Goal: Information Seeking & Learning: Learn about a topic

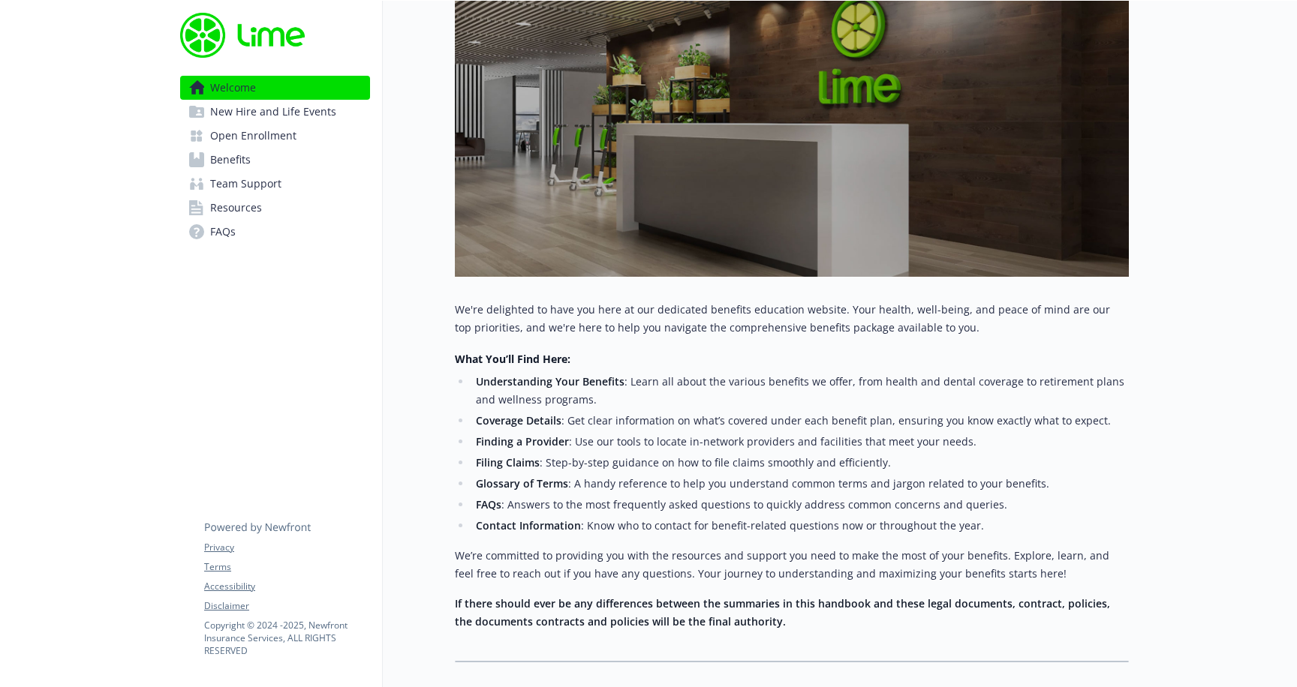
scroll to position [280, 0]
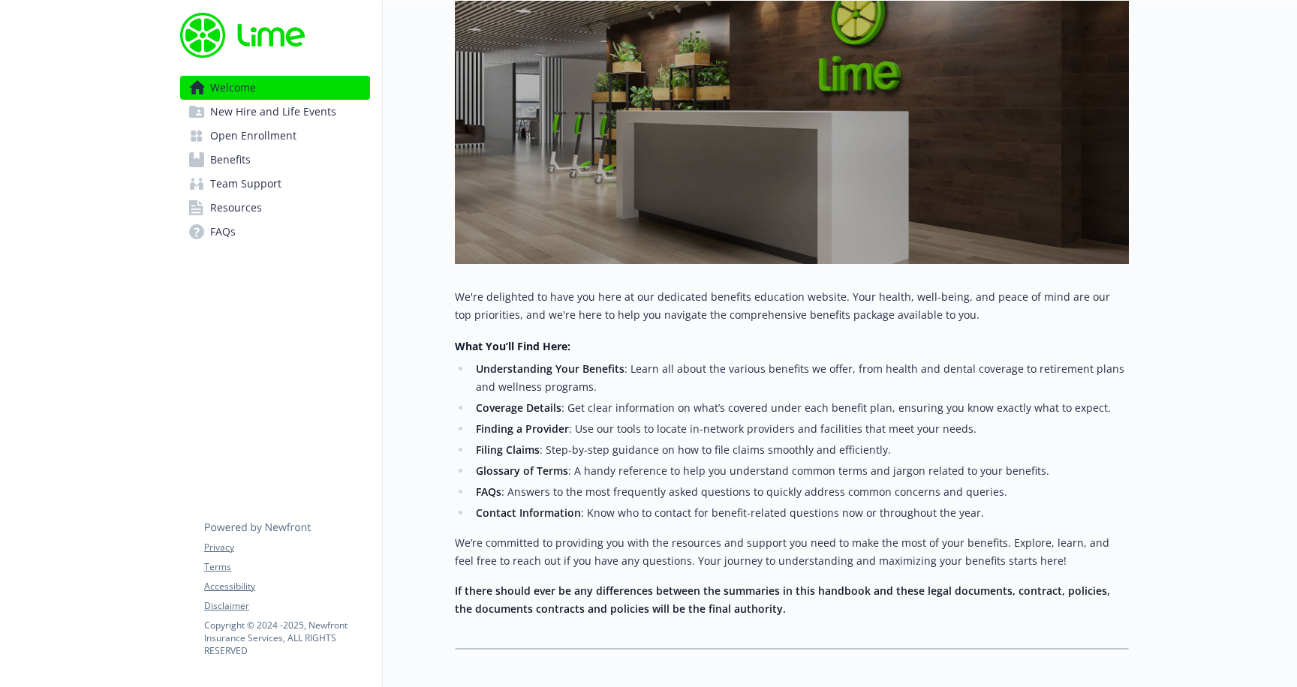
click at [269, 105] on span "New Hire and Life Events" at bounding box center [273, 112] width 126 height 24
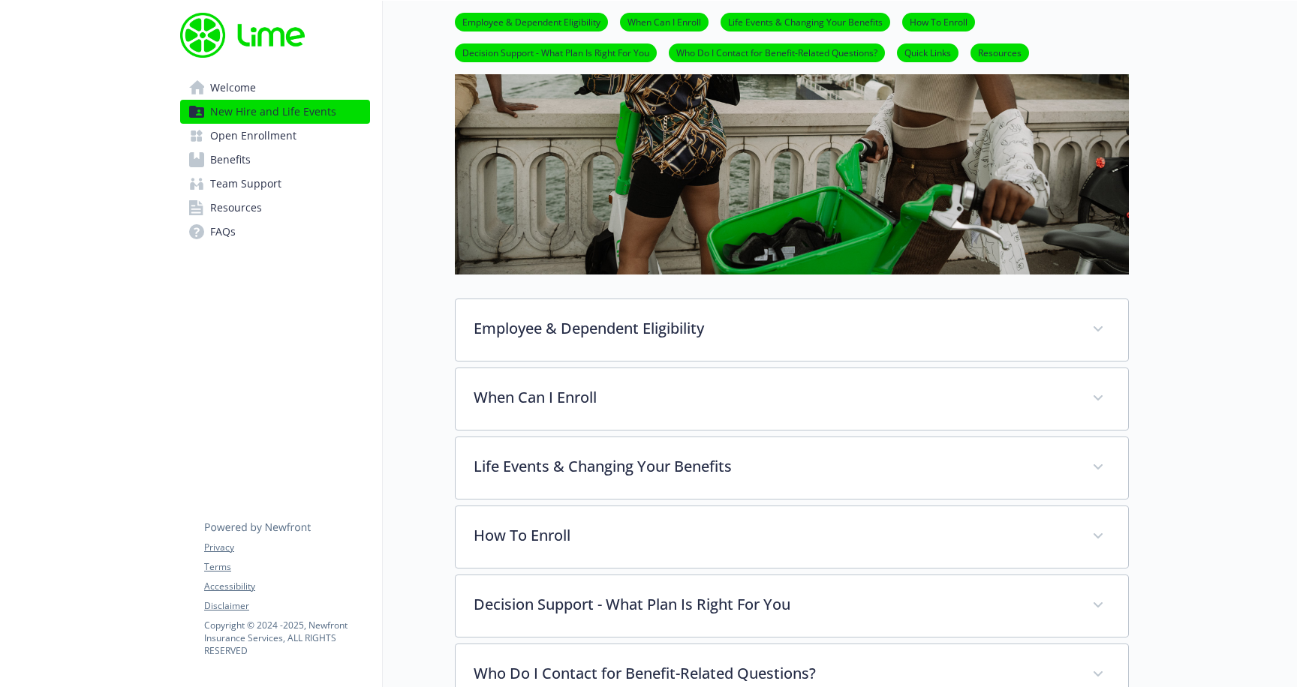
scroll to position [332, 0]
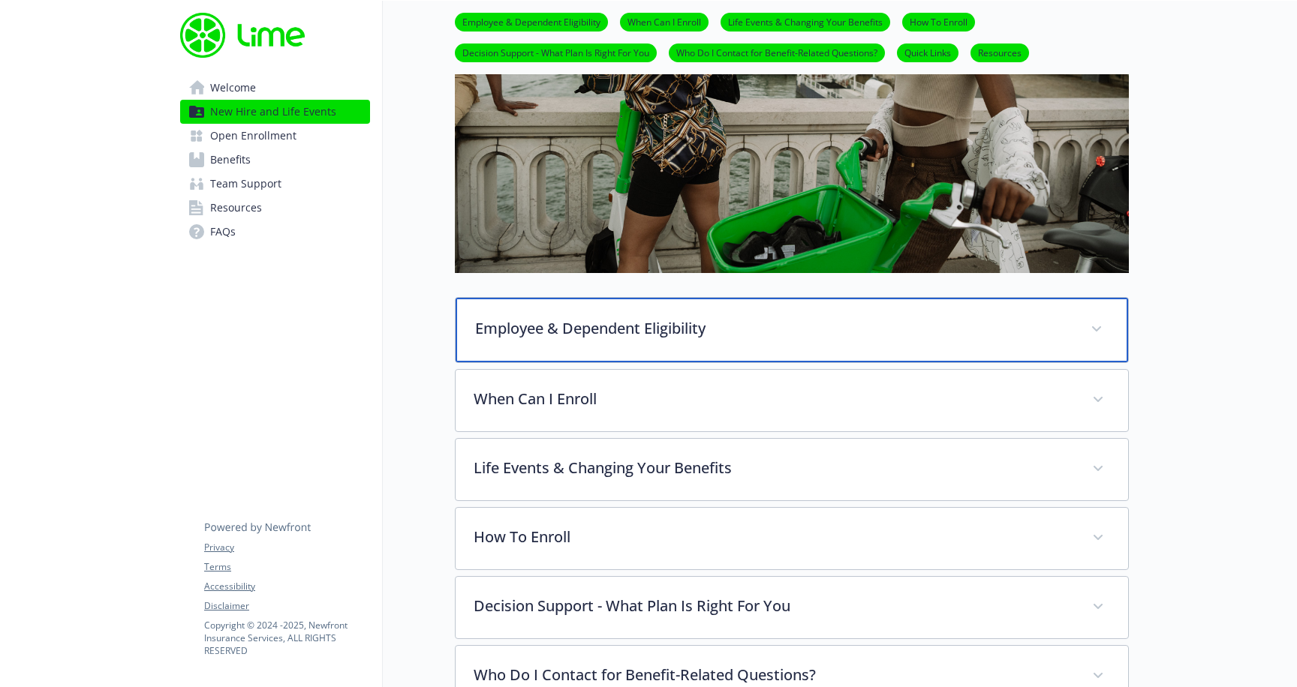
click at [1078, 321] on div "Employee & Dependent Eligibility" at bounding box center [791, 330] width 672 height 65
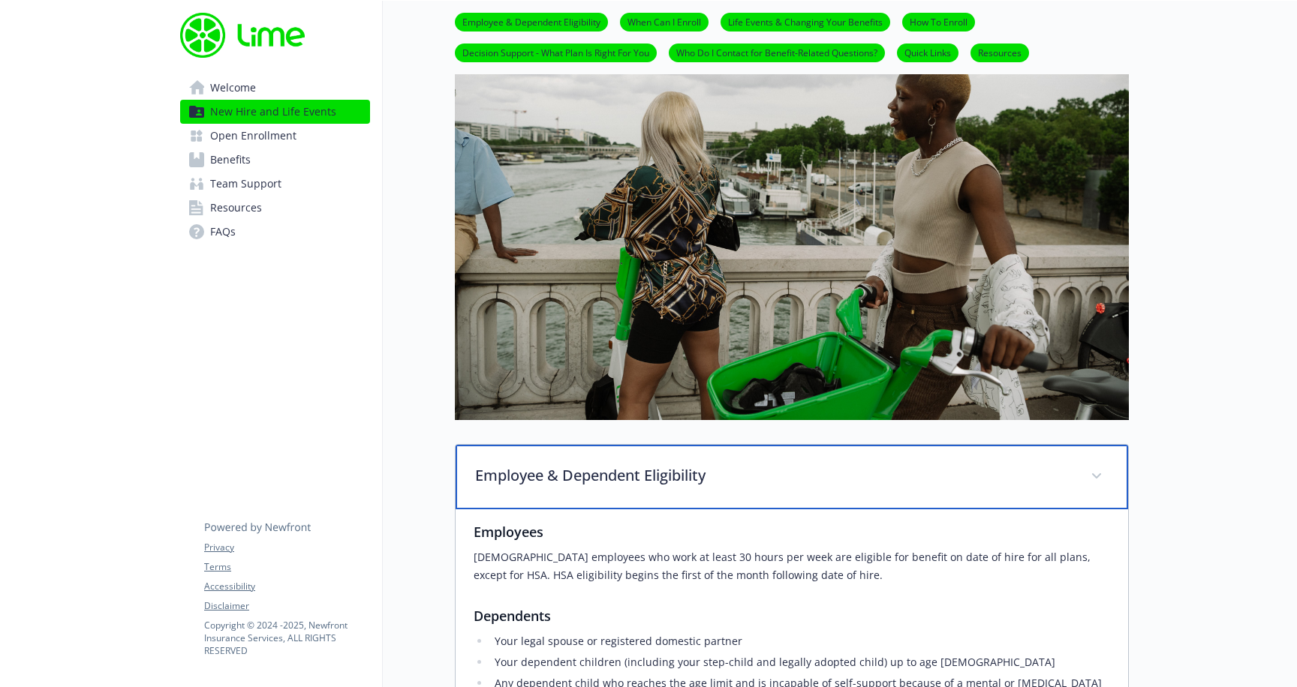
scroll to position [0, 0]
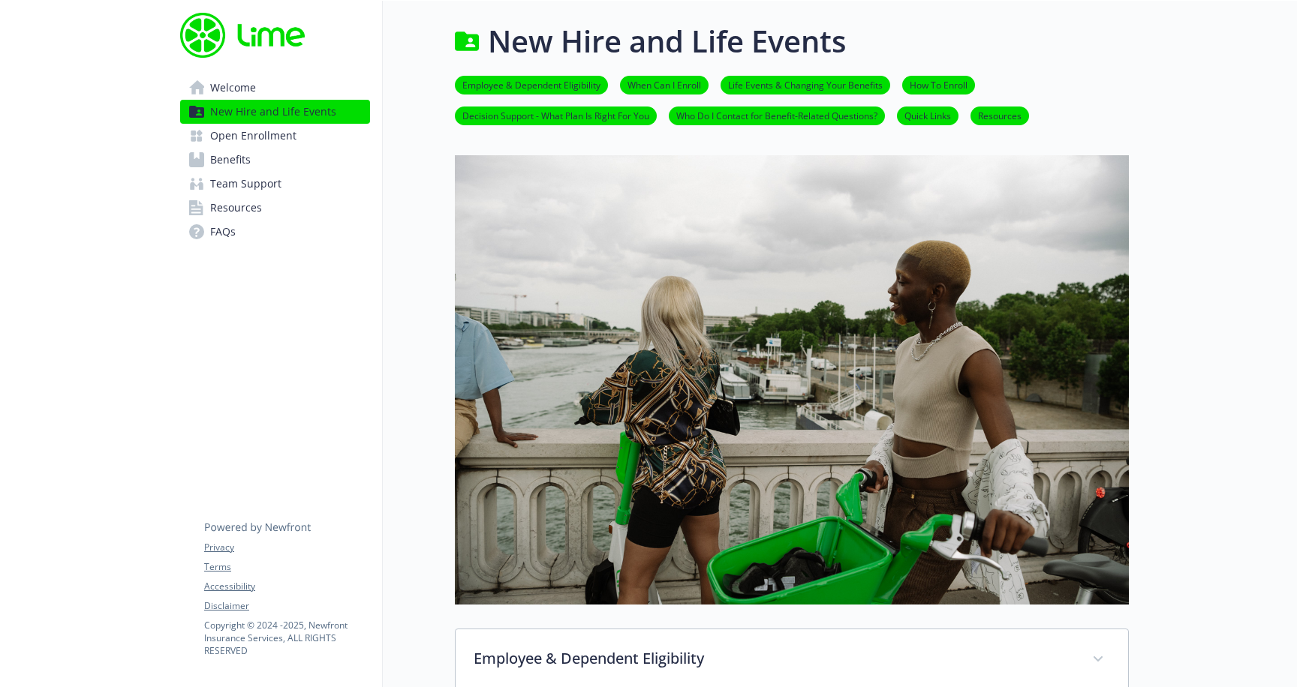
click at [260, 165] on link "Benefits" at bounding box center [275, 160] width 190 height 24
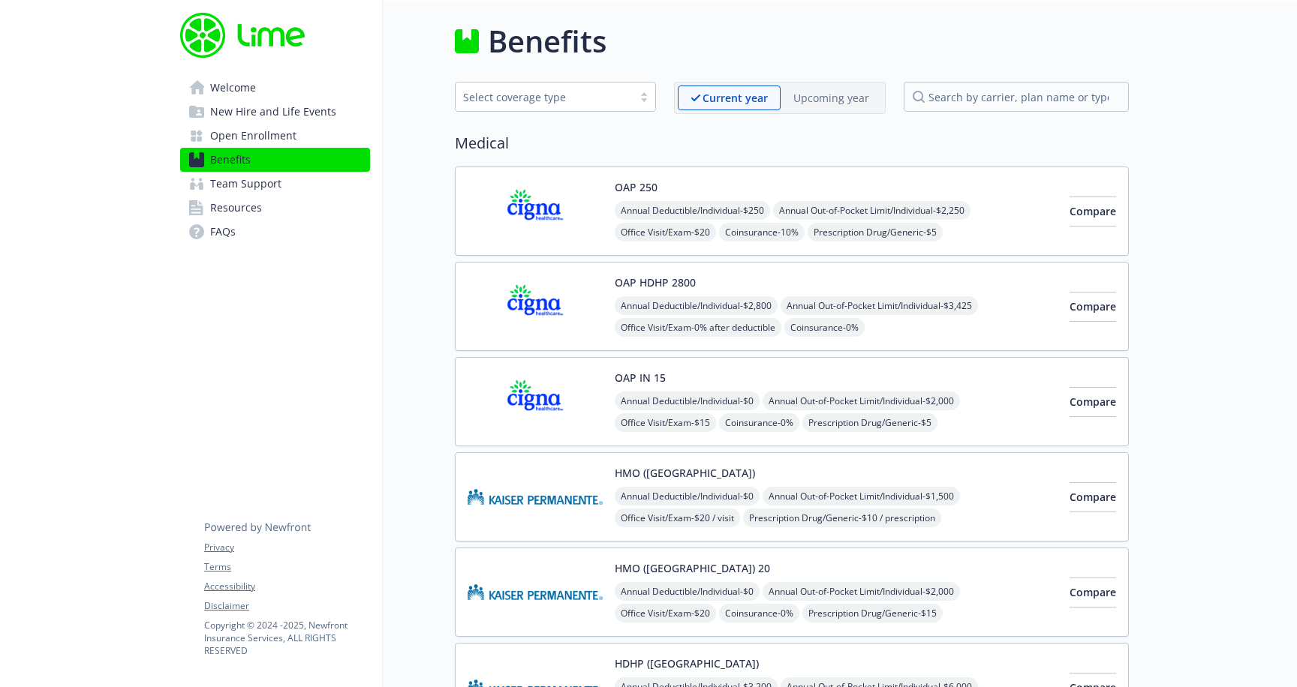
click at [287, 144] on span "Open Enrollment" at bounding box center [253, 136] width 86 height 24
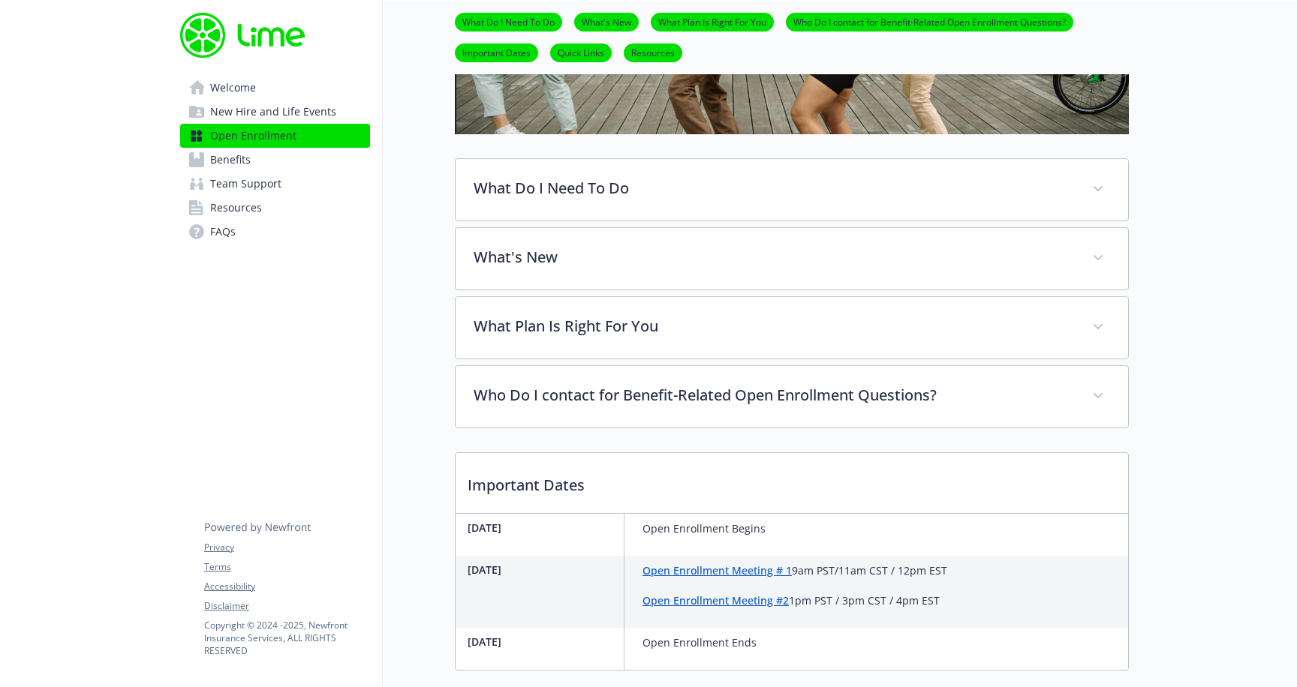
scroll to position [339, 0]
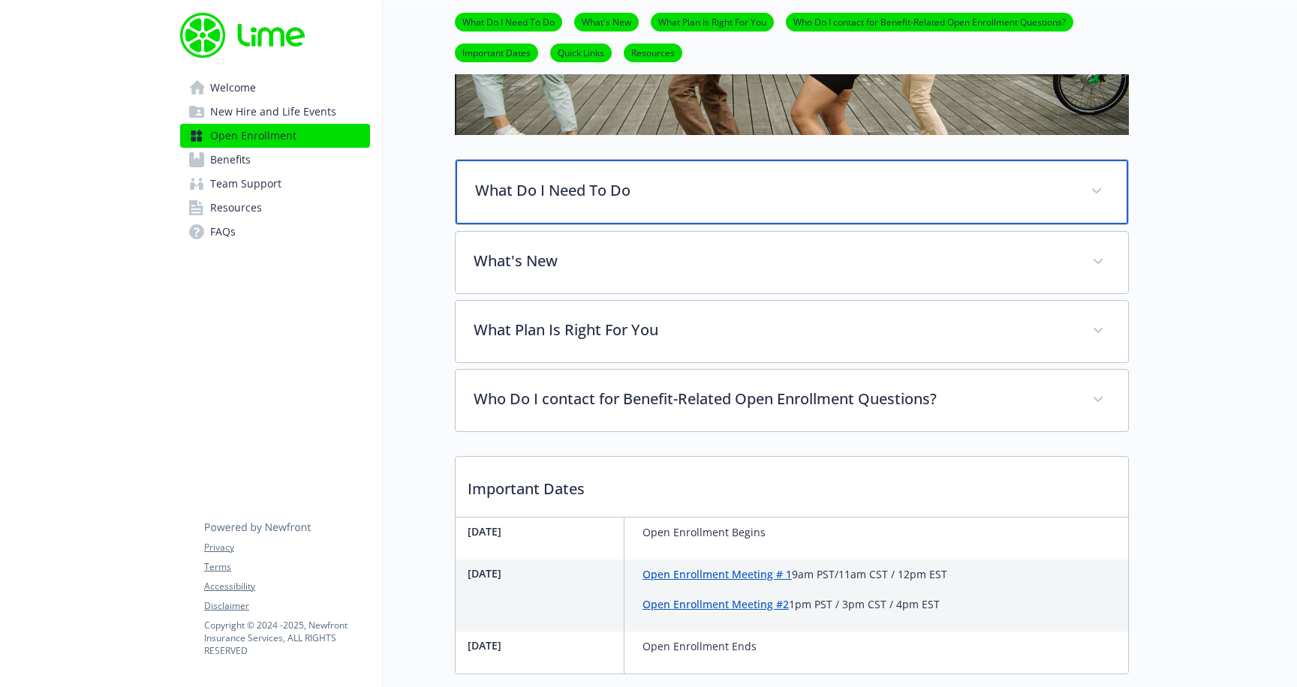
click at [1096, 195] on span at bounding box center [1096, 191] width 24 height 24
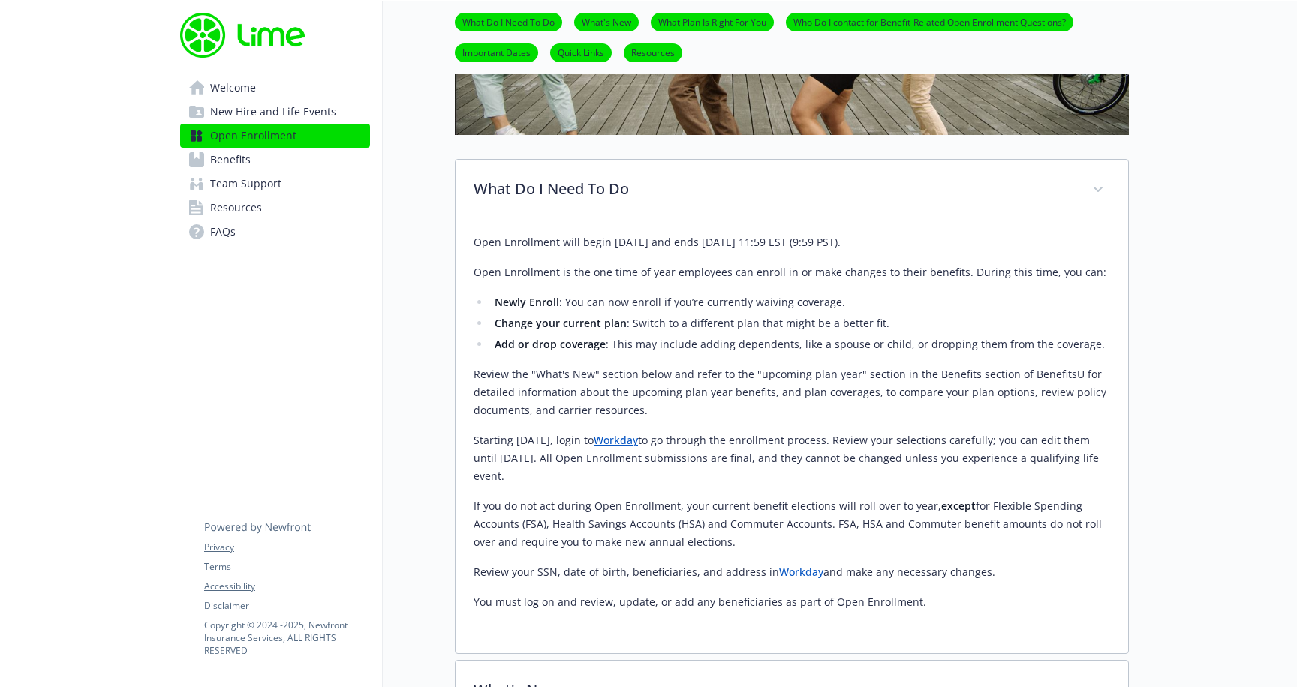
click at [1026, 313] on ul "Newly Enroll : You can now enroll if you’re currently waiving coverage. Change …" at bounding box center [791, 323] width 636 height 60
click at [924, 315] on li "Change your current plan : Switch to a different plan that might be a better fi…" at bounding box center [800, 323] width 620 height 18
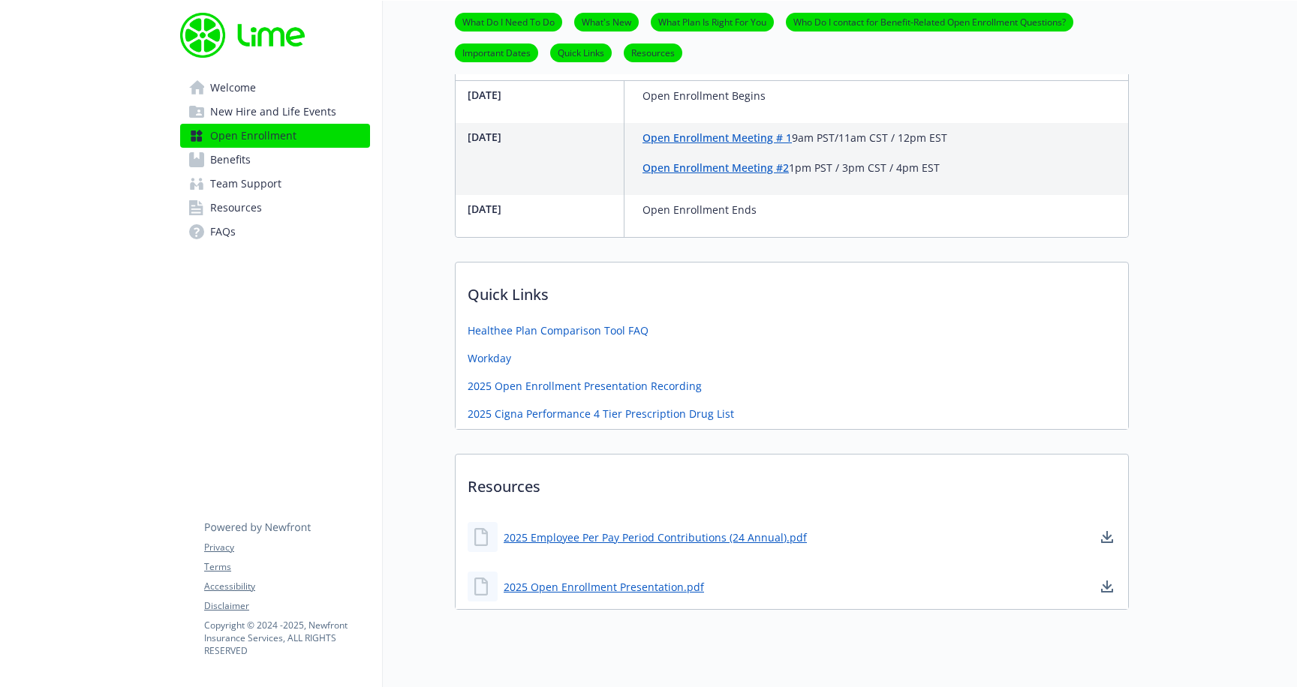
scroll to position [1236, 0]
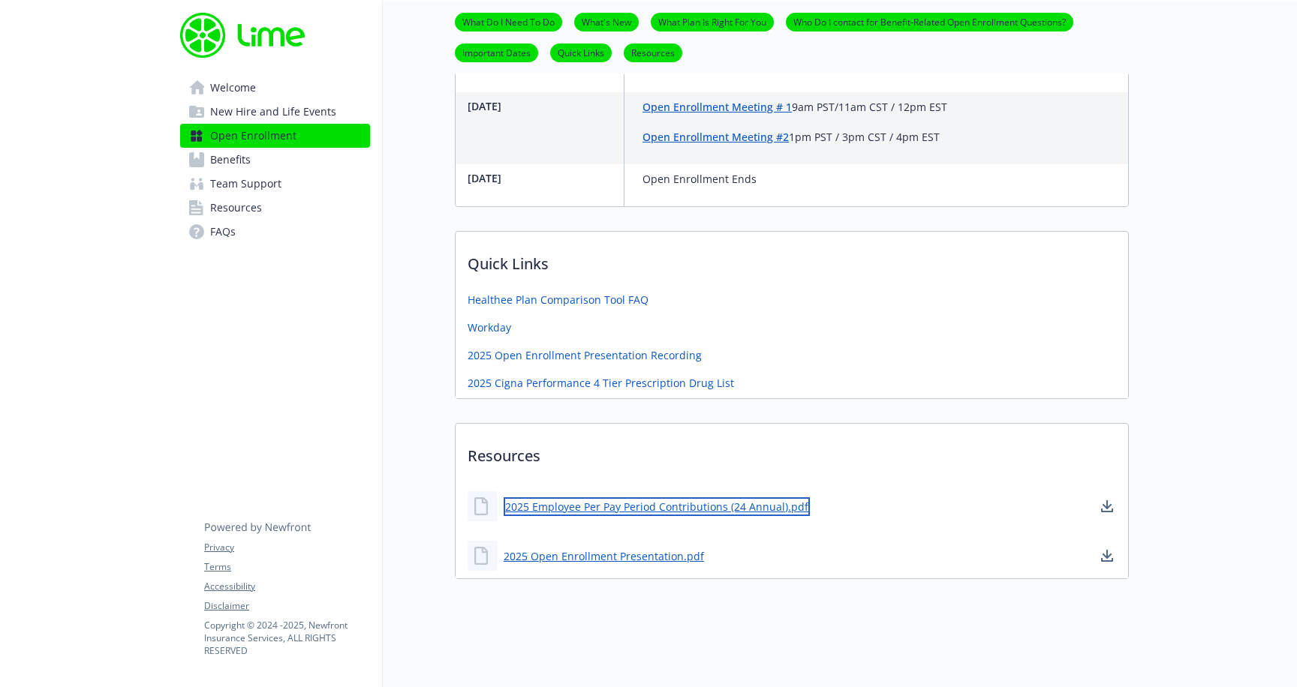
click at [657, 507] on link "2025 Employee Per Pay Period Contributions (24 Annual).pdf" at bounding box center [656, 506] width 306 height 19
click at [272, 152] on link "Benefits" at bounding box center [275, 160] width 190 height 24
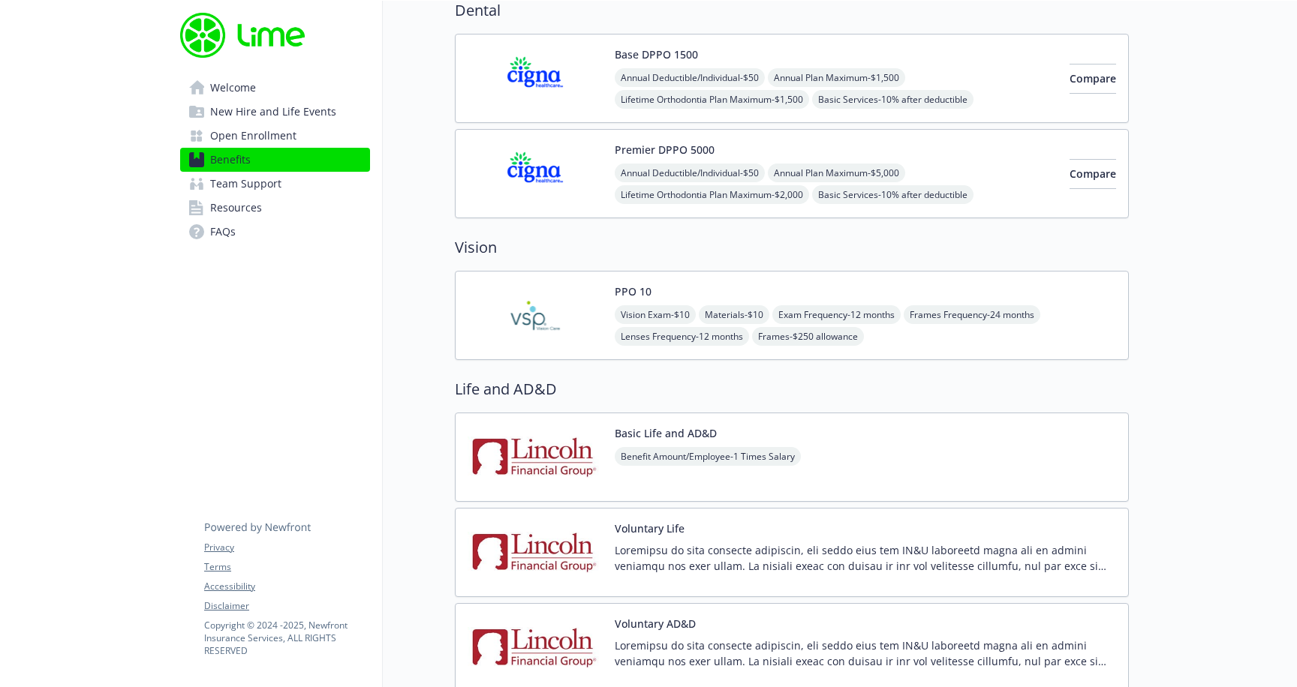
scroll to position [749, 0]
click at [284, 185] on link "Team Support" at bounding box center [275, 184] width 190 height 24
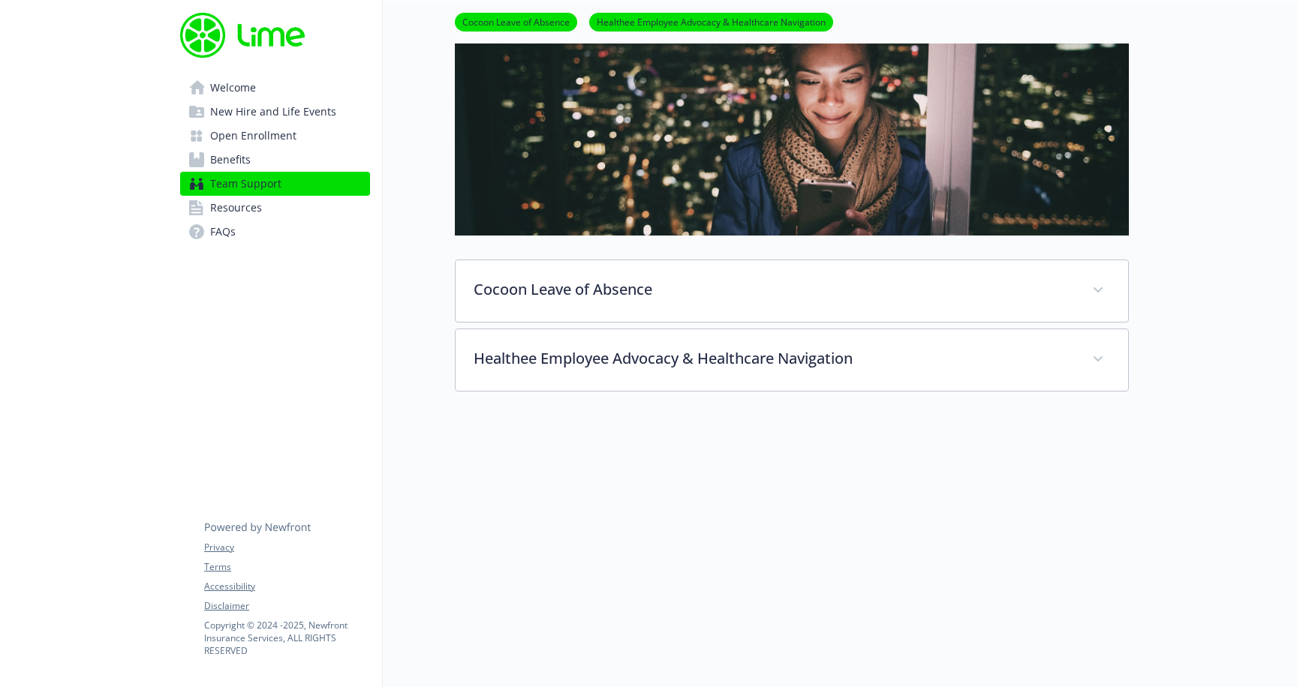
click at [281, 211] on link "Resources" at bounding box center [275, 208] width 190 height 24
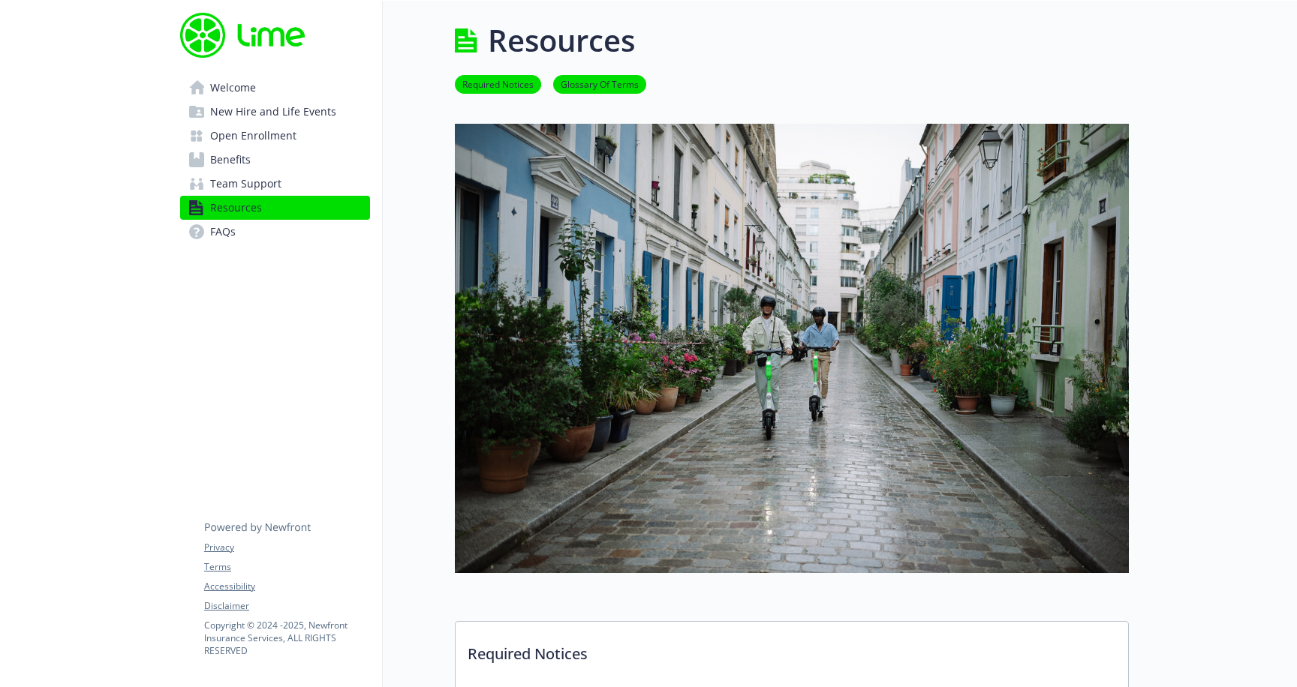
scroll to position [113, 0]
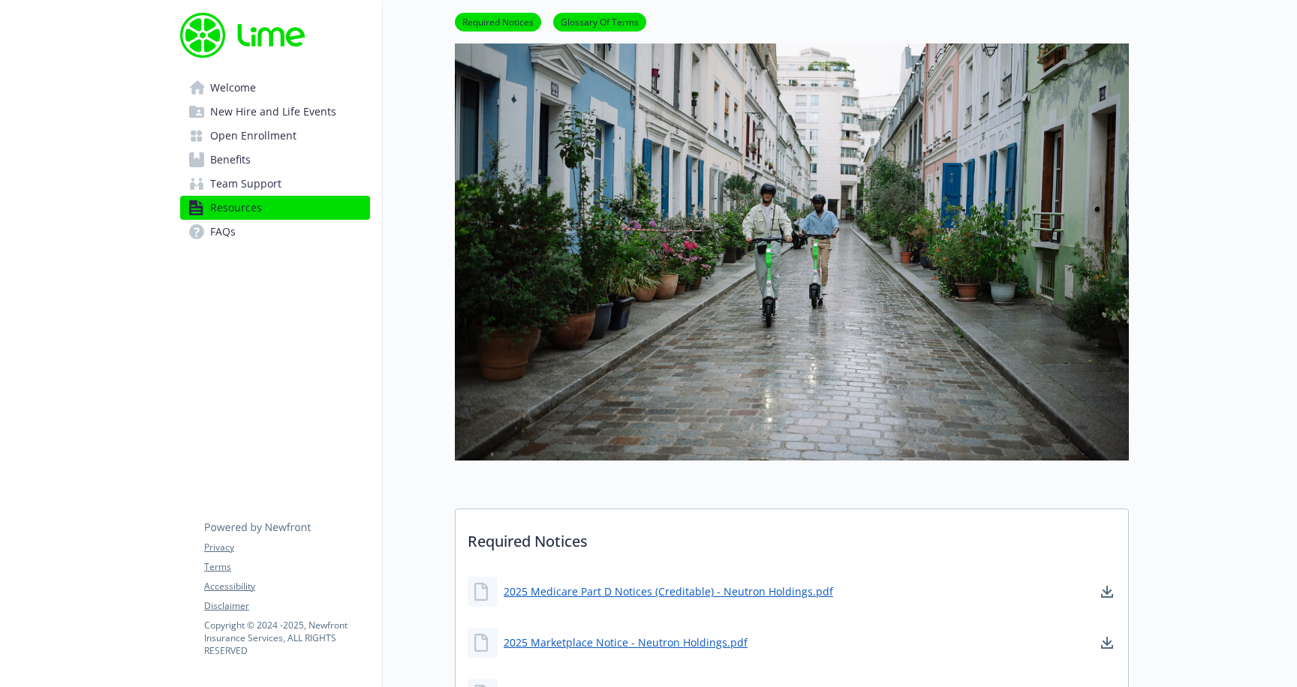
click at [288, 152] on link "Benefits" at bounding box center [275, 160] width 190 height 24
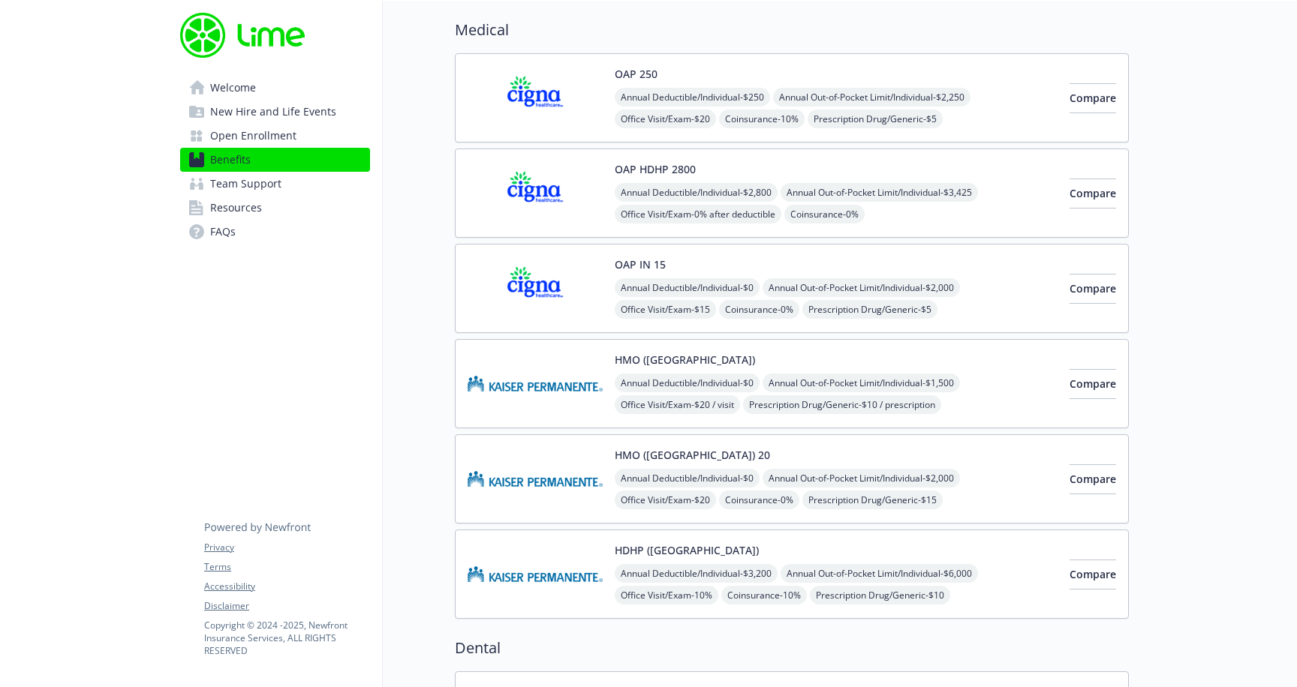
click at [298, 137] on link "Open Enrollment" at bounding box center [275, 136] width 190 height 24
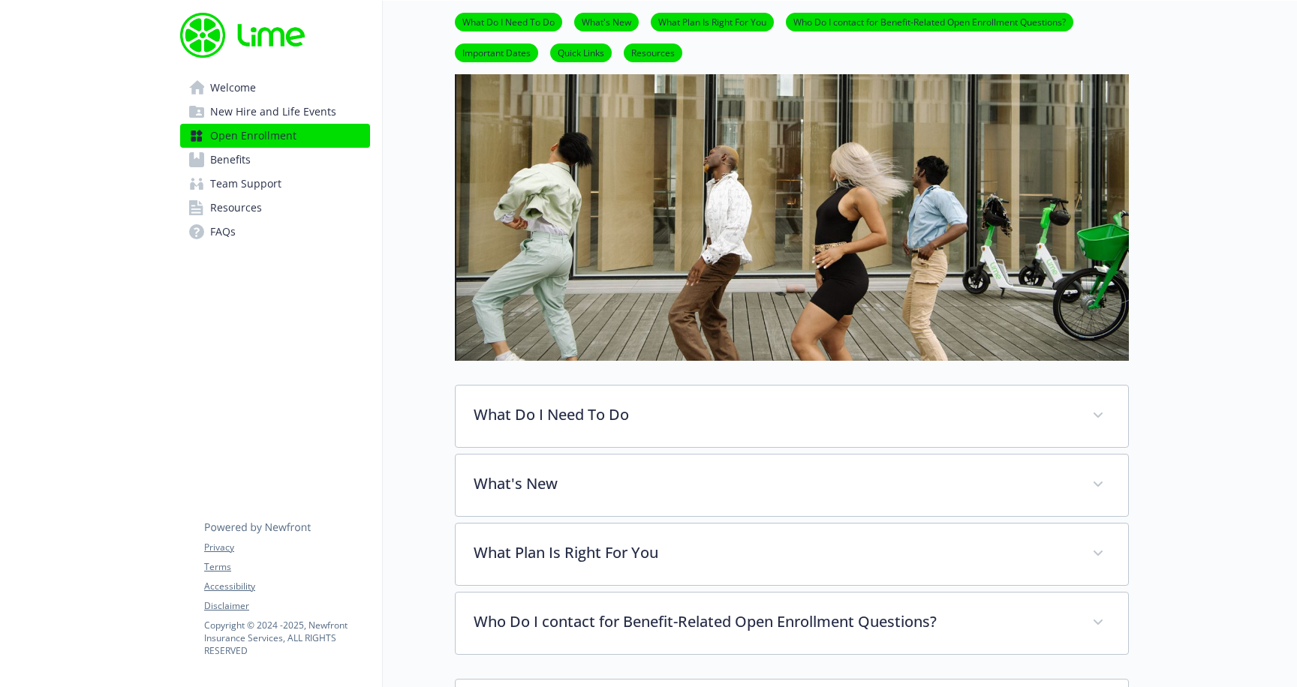
click at [293, 162] on link "Benefits" at bounding box center [275, 160] width 190 height 24
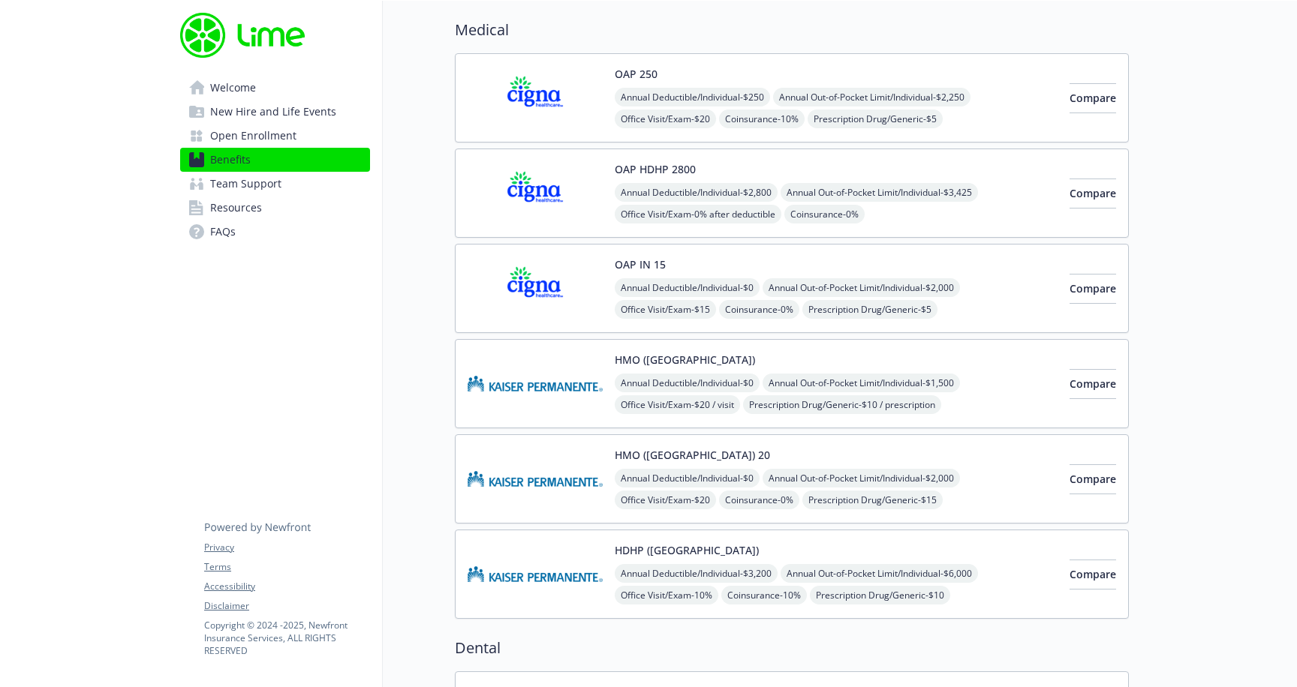
click at [567, 305] on img at bounding box center [534, 289] width 135 height 64
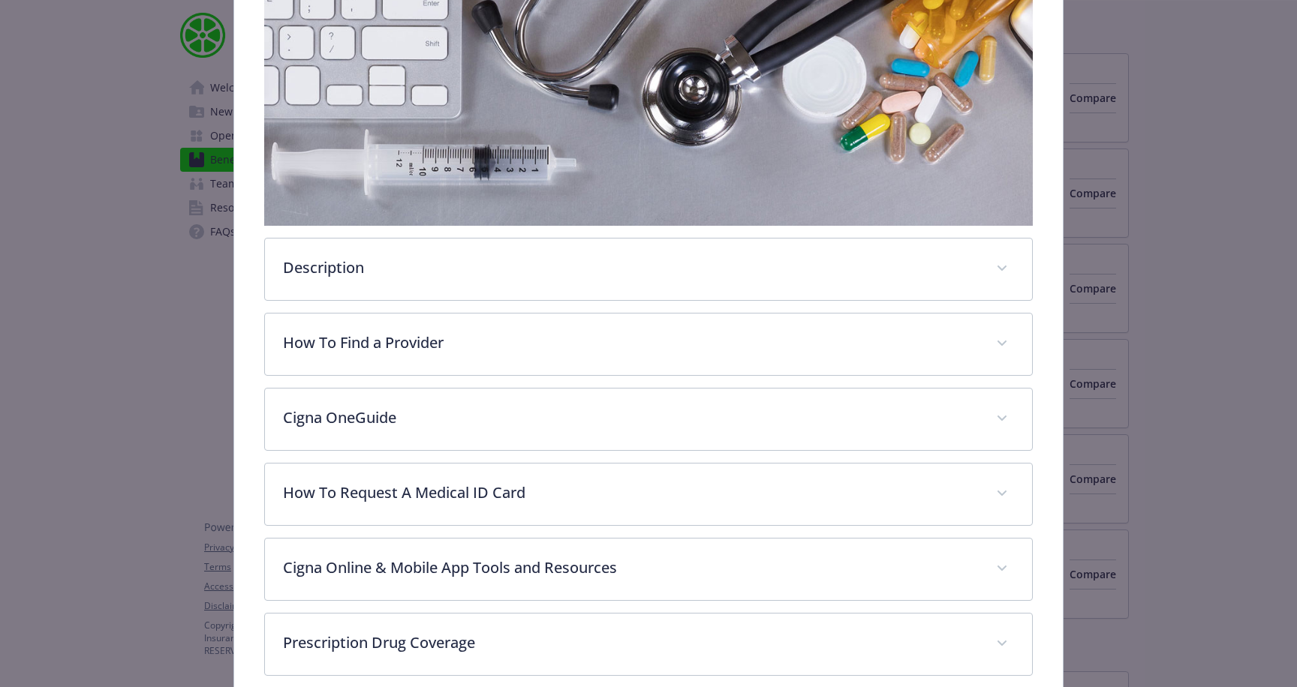
scroll to position [308, 0]
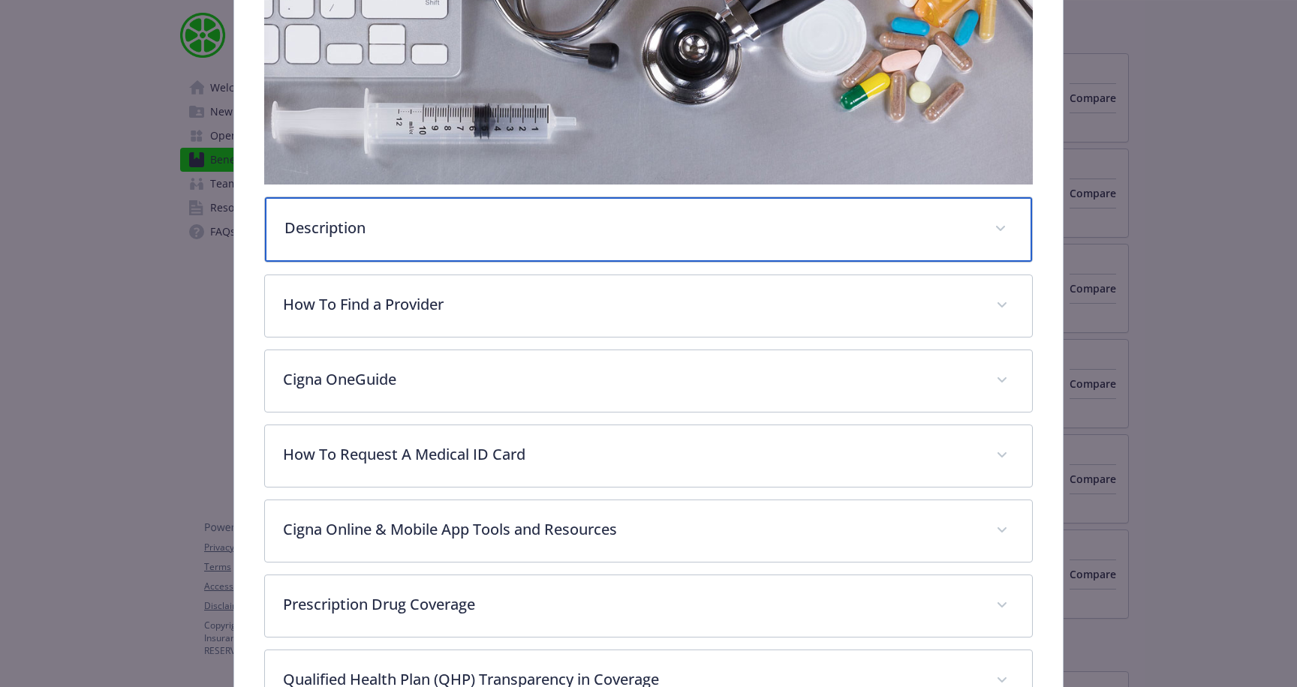
click at [966, 211] on div "Description" at bounding box center [648, 229] width 767 height 65
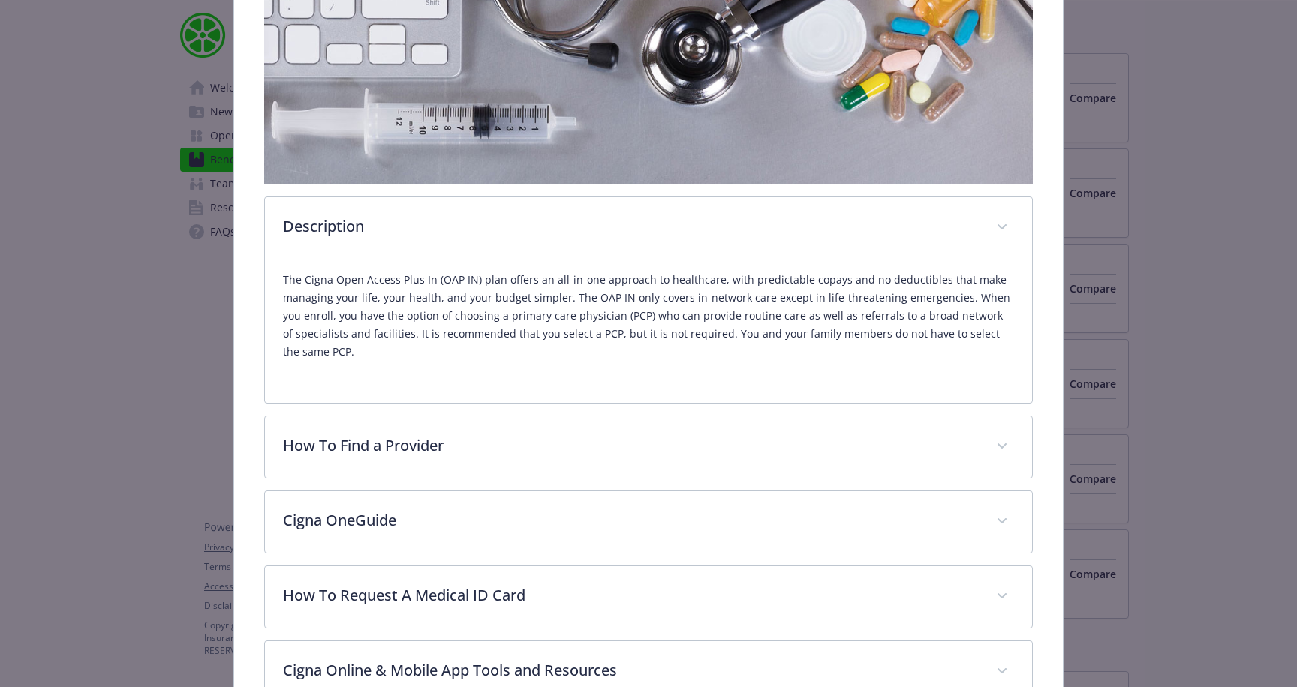
click at [603, 371] on div "The Cigna Open Access Plus In (OAP IN) plan offers an all-in-one approach to he…" at bounding box center [648, 322] width 731 height 126
click at [555, 371] on div "The Cigna Open Access Plus In (OAP IN) plan offers an all-in-one approach to he…" at bounding box center [648, 322] width 731 height 126
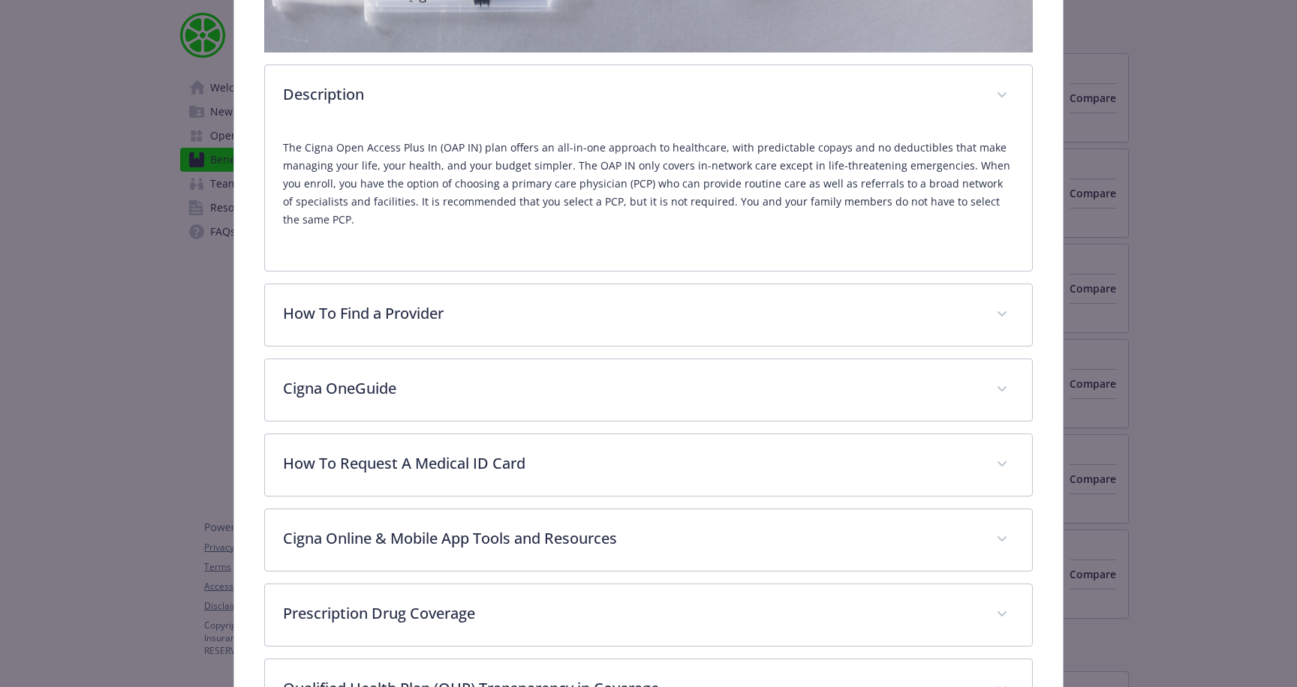
scroll to position [443, 0]
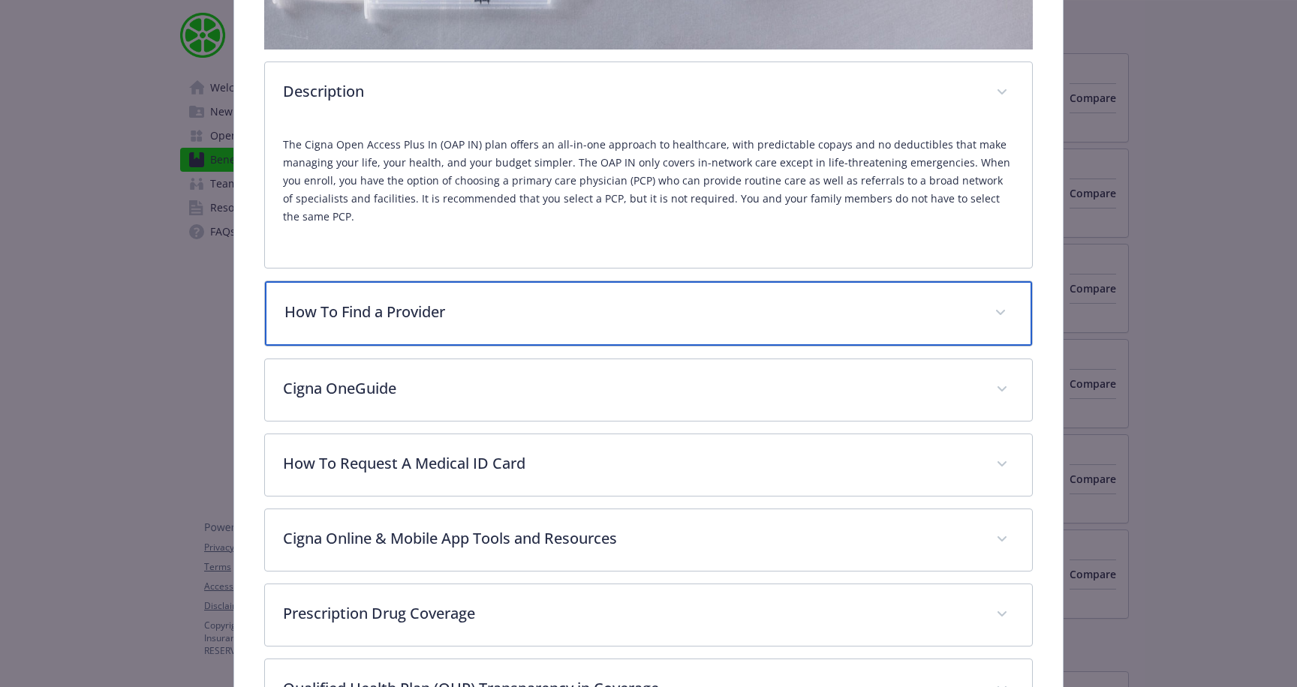
click at [607, 312] on p "How To Find a Provider" at bounding box center [630, 312] width 692 height 23
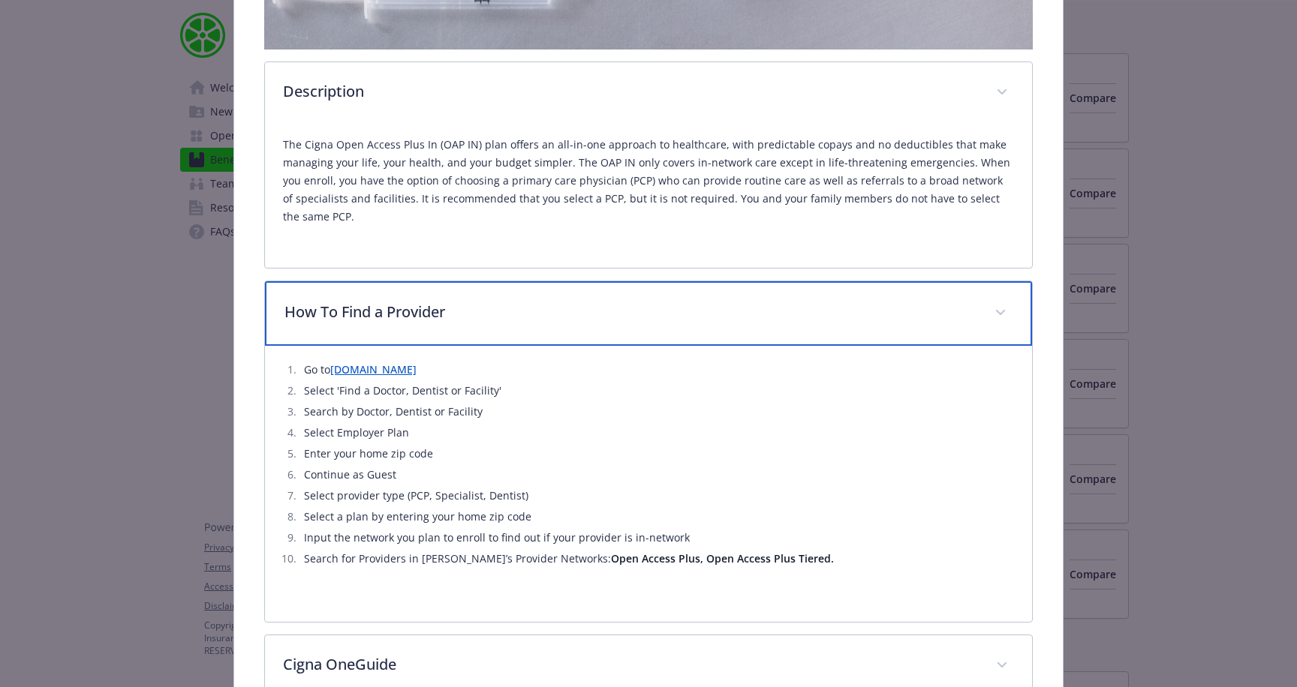
click at [607, 312] on p "How To Find a Provider" at bounding box center [630, 312] width 692 height 23
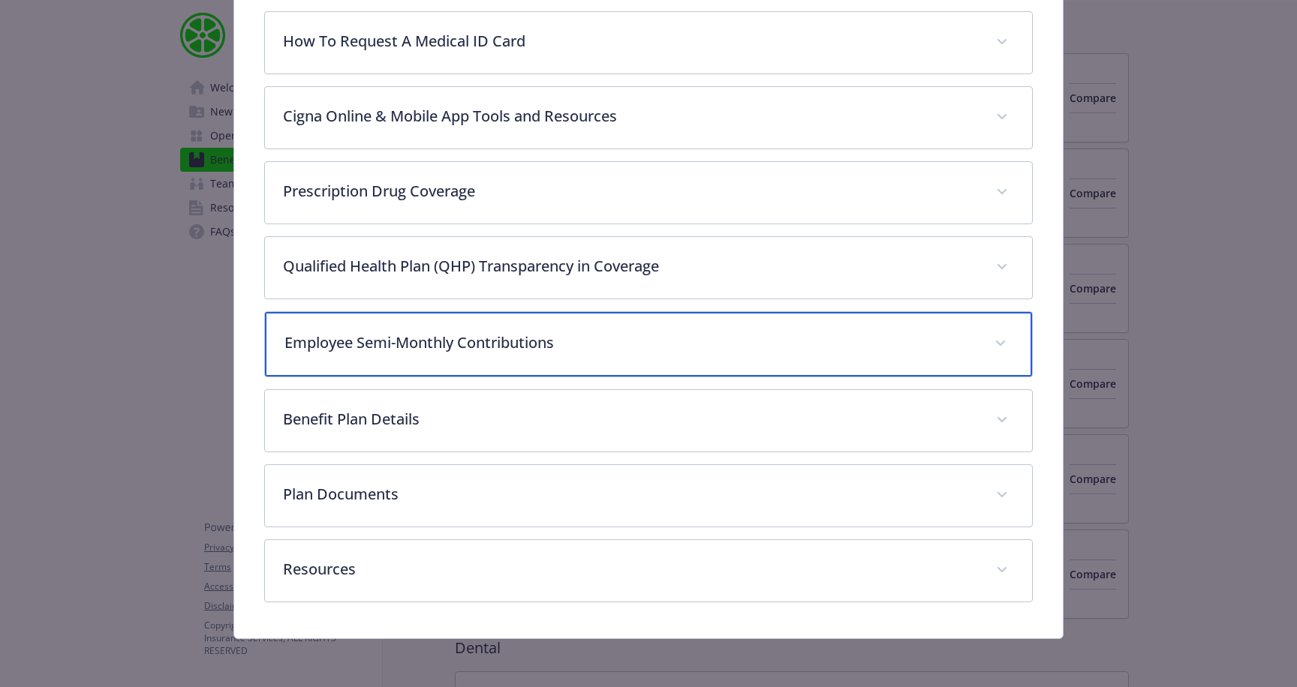
scroll to position [860, 0]
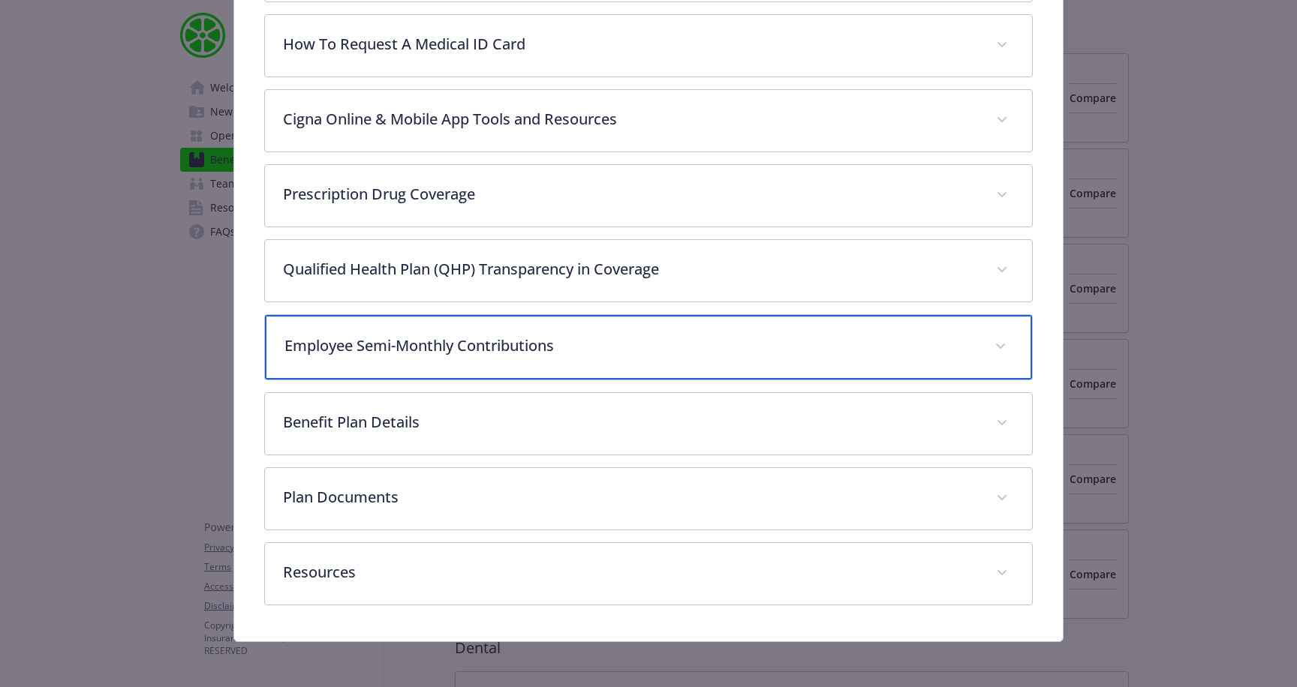
click at [618, 336] on p "Employee Semi-Monthly Contributions" at bounding box center [630, 346] width 692 height 23
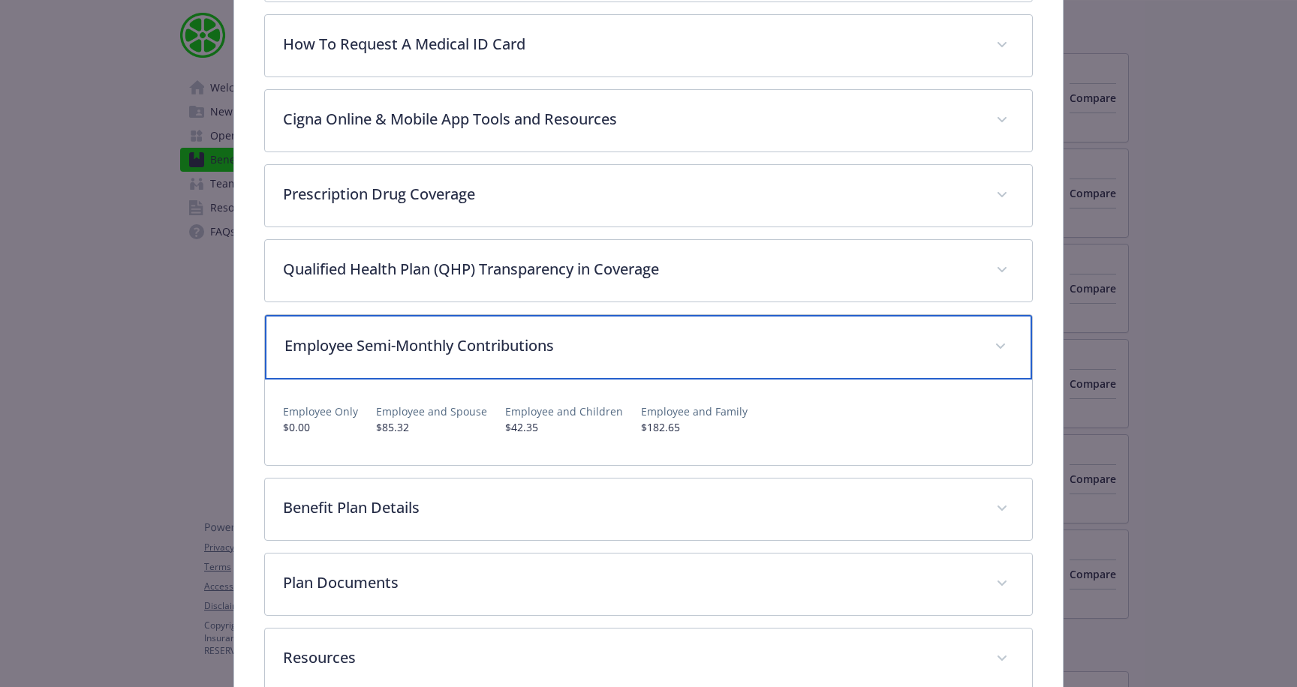
click at [618, 336] on p "Employee Semi-Monthly Contributions" at bounding box center [630, 346] width 692 height 23
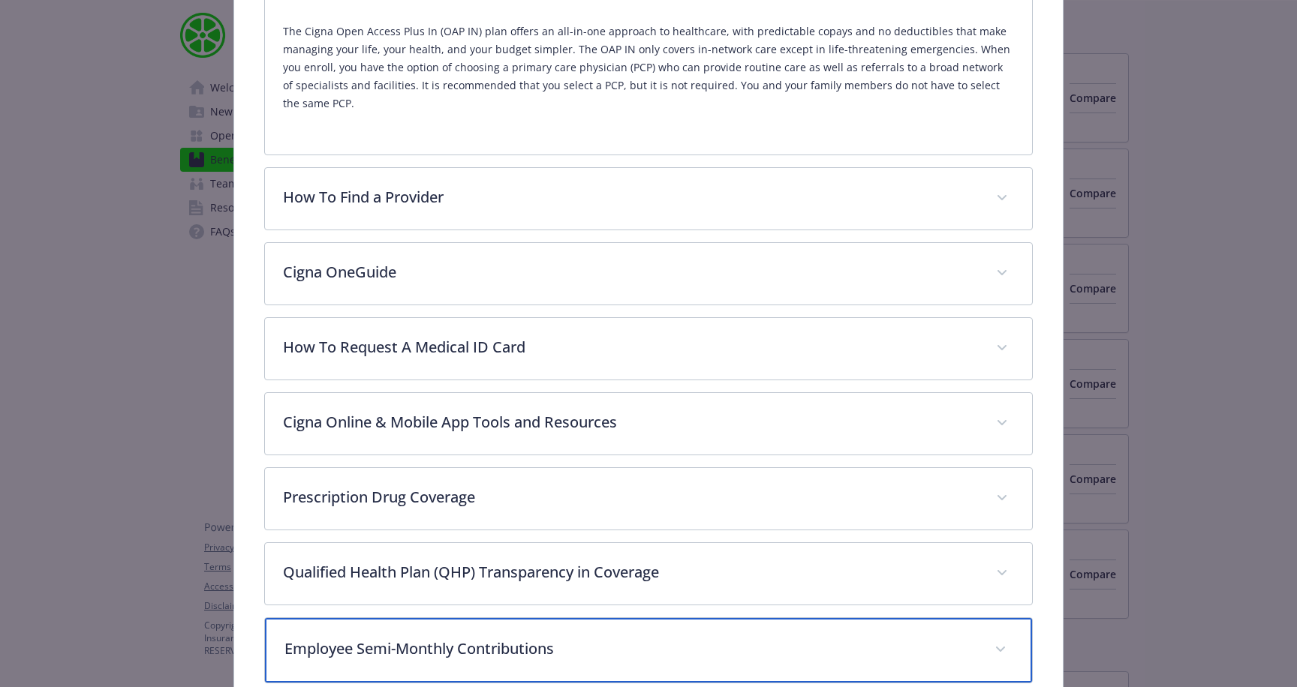
scroll to position [0, 0]
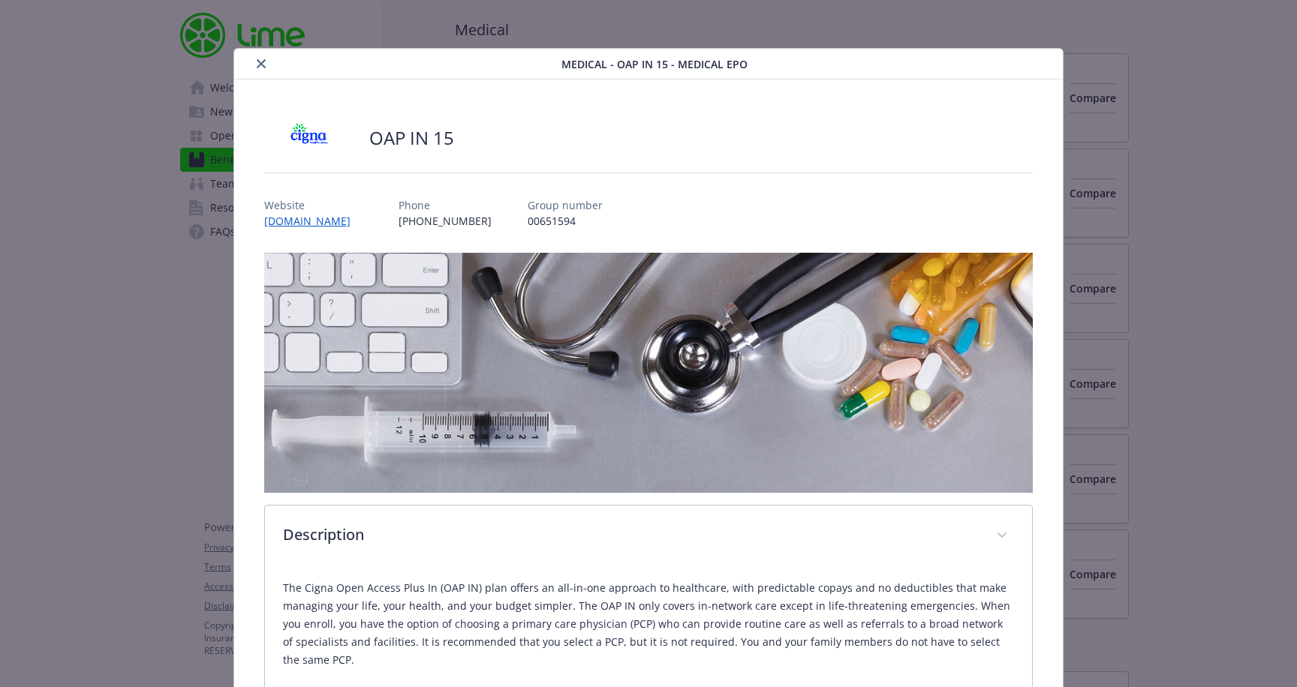
click at [263, 65] on icon "close" at bounding box center [261, 63] width 9 height 9
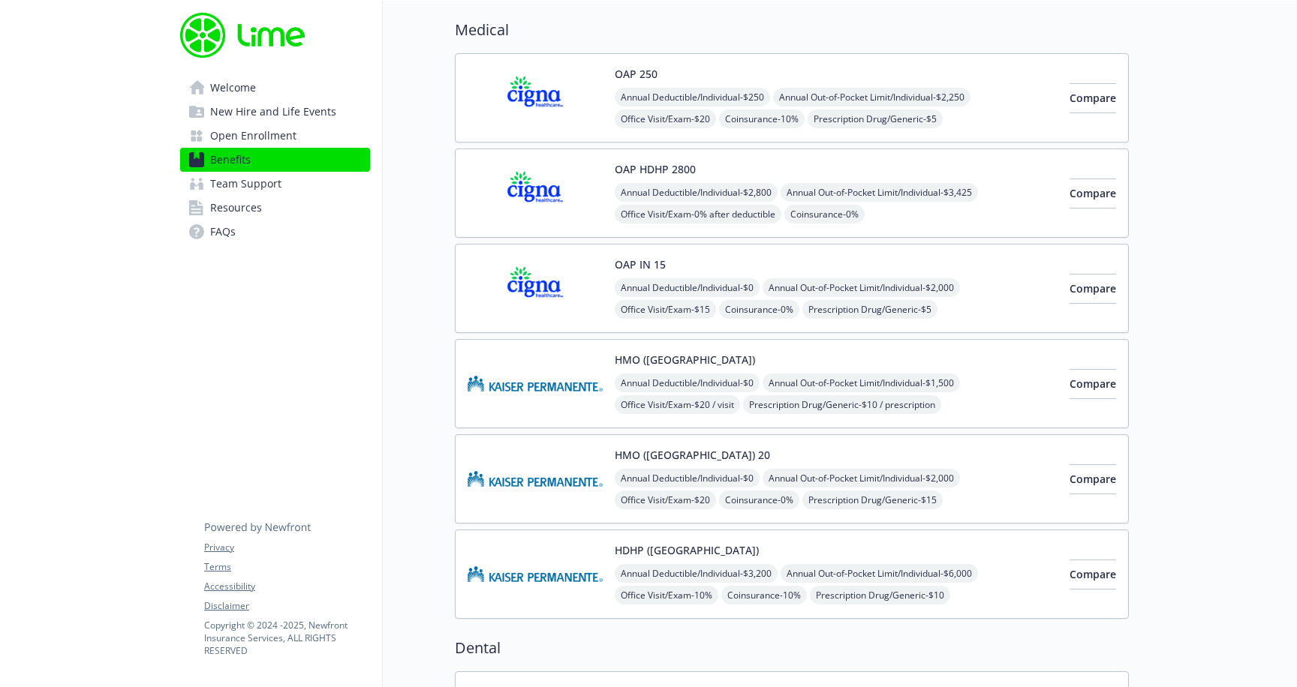
click at [242, 179] on span "Team Support" at bounding box center [245, 184] width 71 height 24
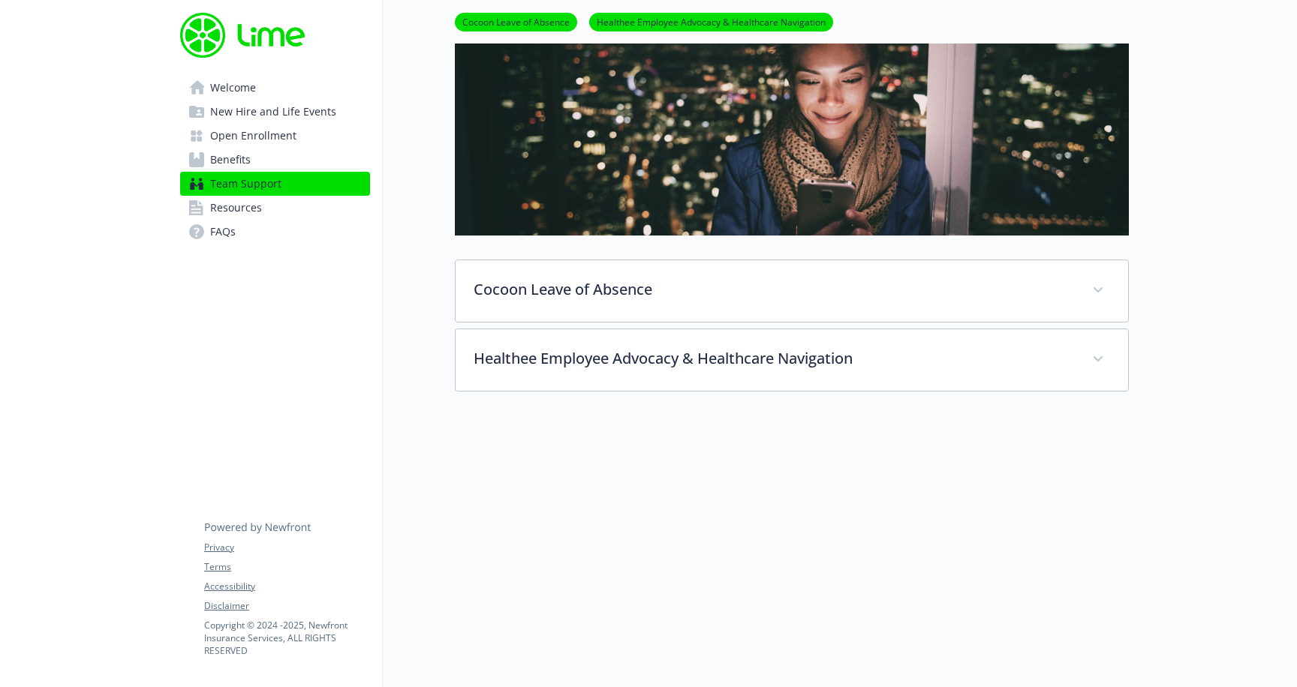
click at [263, 209] on link "Resources" at bounding box center [275, 208] width 190 height 24
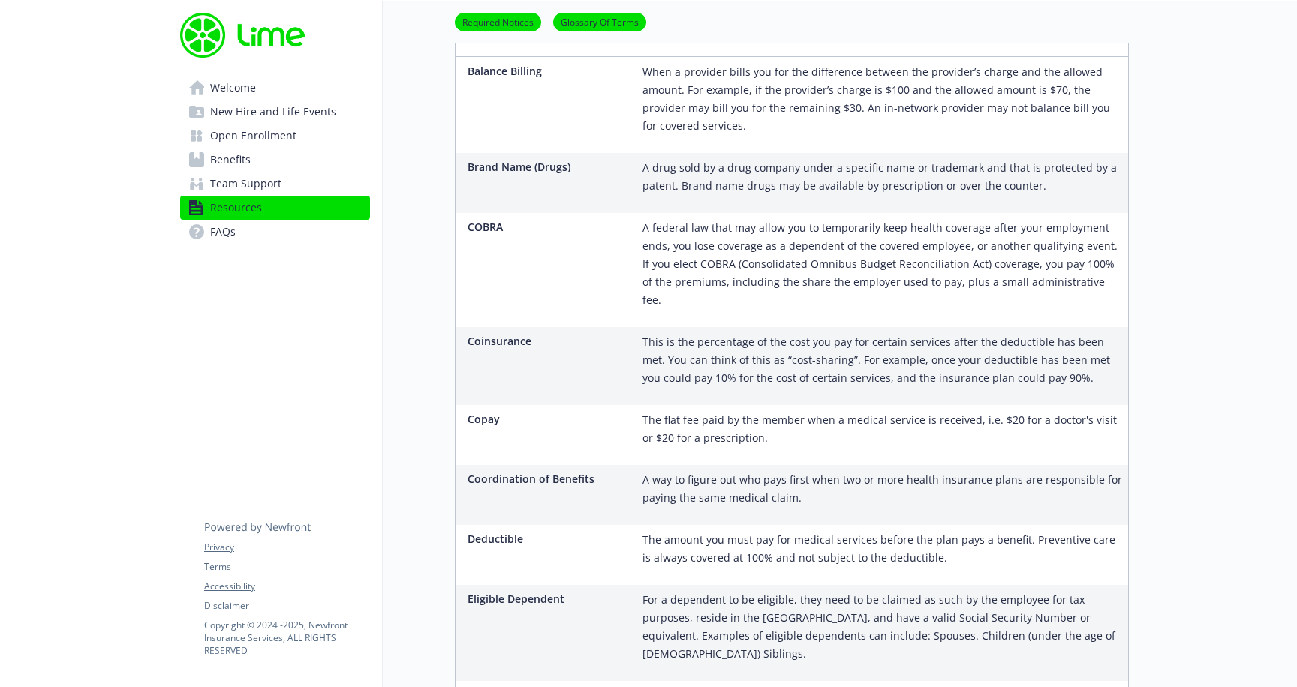
scroll to position [1093, 0]
